Goal: Task Accomplishment & Management: Manage account settings

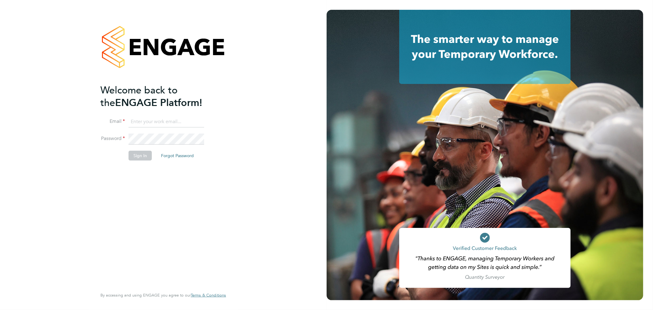
type input "bperkin@psrsolutions.co.uk"
click at [141, 152] on button "Sign In" at bounding box center [140, 156] width 23 height 10
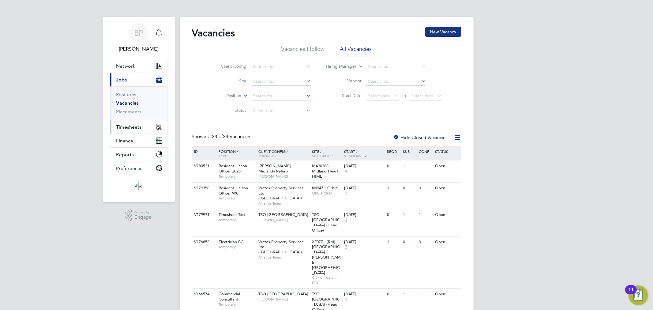
click at [136, 130] on span "Timesheets" at bounding box center [128, 127] width 25 height 6
click at [132, 107] on link "Timesheets" at bounding box center [128, 108] width 25 height 6
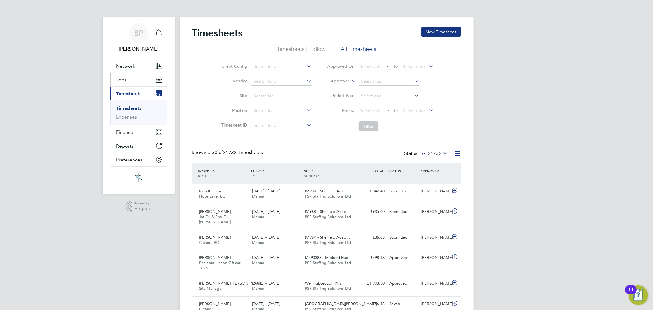
click at [131, 82] on button "Jobs" at bounding box center [138, 79] width 57 height 13
click at [131, 112] on link "Placements" at bounding box center [128, 112] width 25 height 6
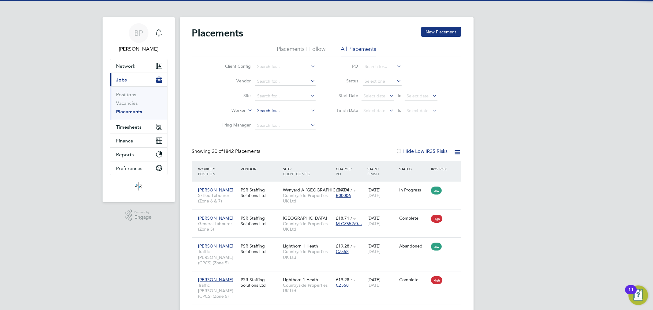
click at [273, 111] on input at bounding box center [285, 111] width 60 height 9
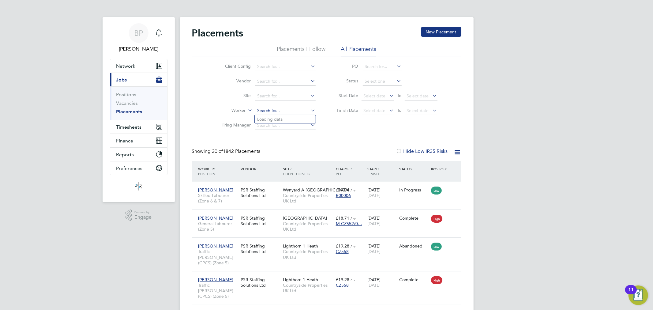
paste input "[PERSON_NAME]"
type input "[PERSON_NAME]"
click at [294, 118] on b "[PERSON_NAME]" at bounding box center [312, 119] width 36 height 5
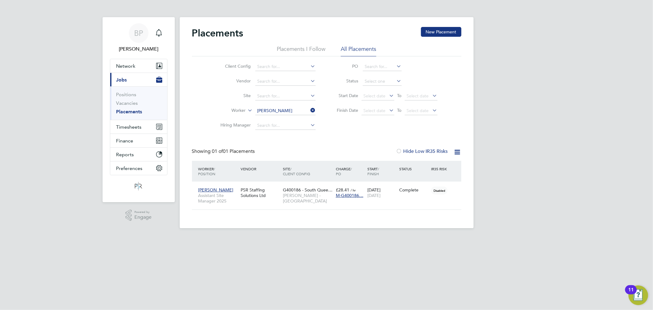
click at [310, 109] on icon at bounding box center [310, 110] width 0 height 9
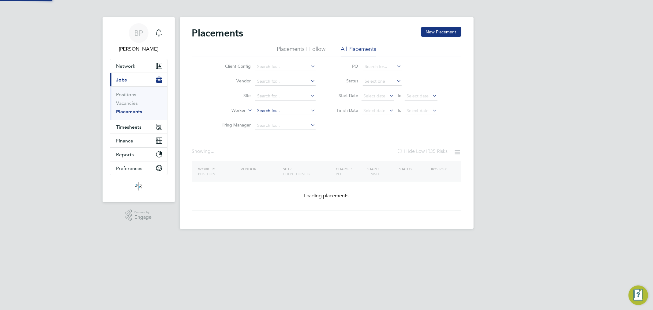
click at [290, 108] on input at bounding box center [285, 111] width 60 height 9
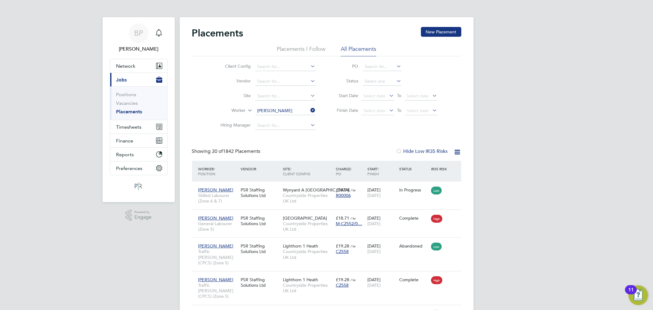
click at [290, 126] on li "[PERSON_NAME]" at bounding box center [293, 127] width 77 height 8
type input "[PERSON_NAME]"
